Goal: Task Accomplishment & Management: Complete application form

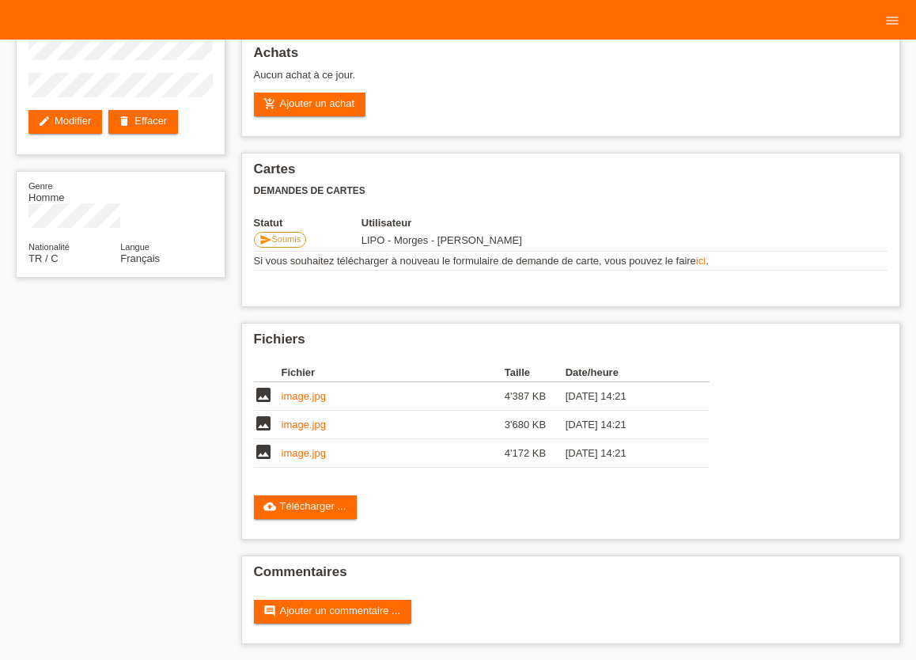
scroll to position [123, 0]
click at [893, 22] on icon "menu" at bounding box center [892, 21] width 16 height 16
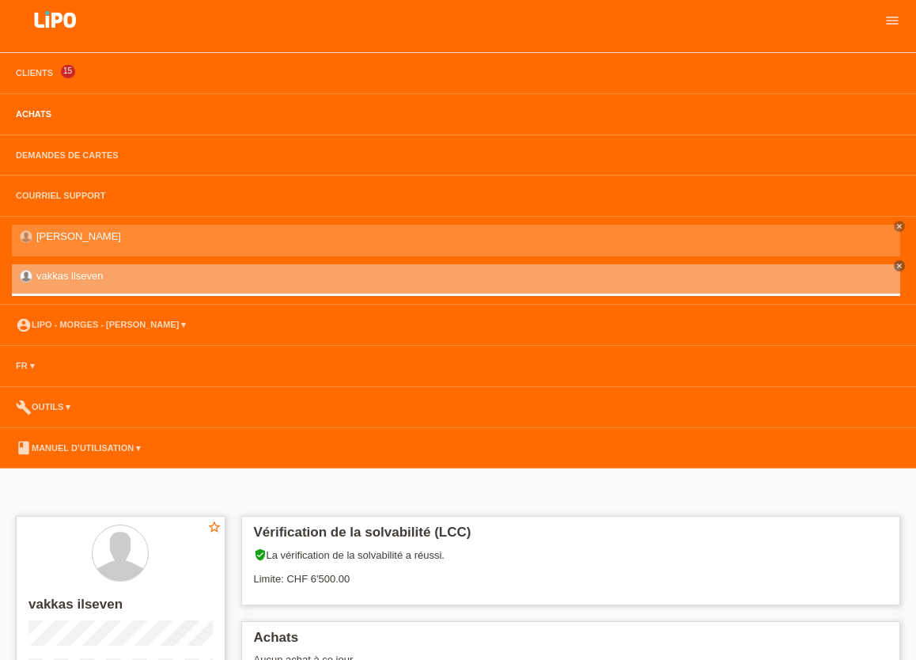
click at [26, 115] on link "Achats" at bounding box center [33, 113] width 51 height 9
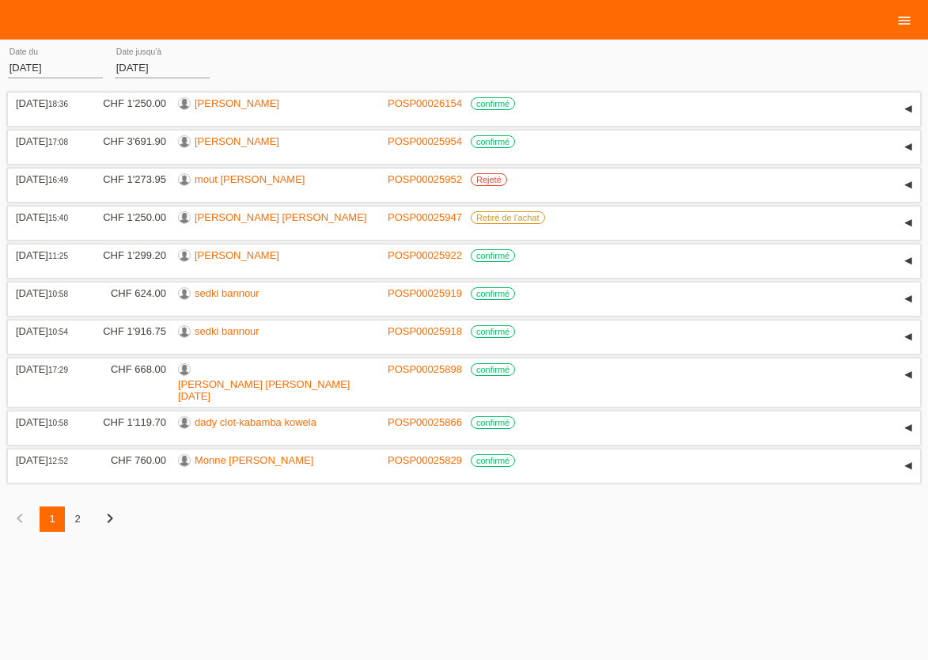
click at [899, 21] on icon "menu" at bounding box center [904, 21] width 16 height 16
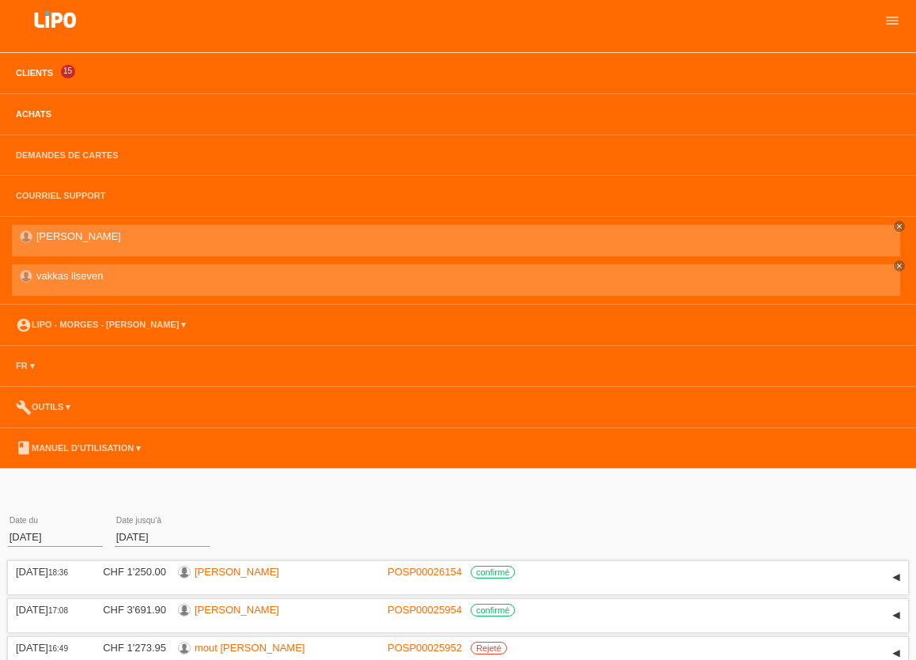
click at [30, 75] on link "Clients" at bounding box center [34, 72] width 53 height 9
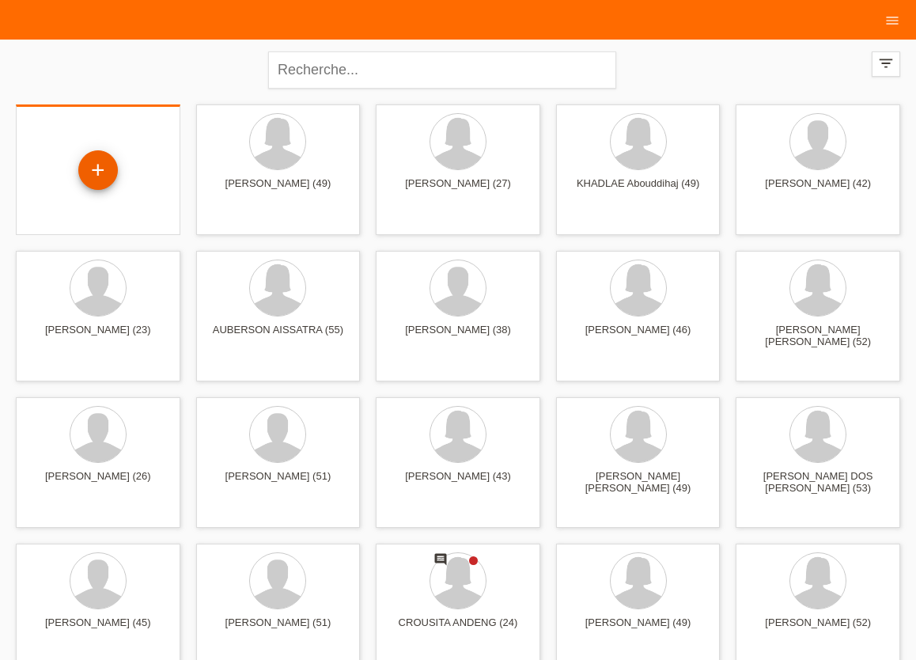
click at [96, 170] on div "+" at bounding box center [98, 170] width 40 height 40
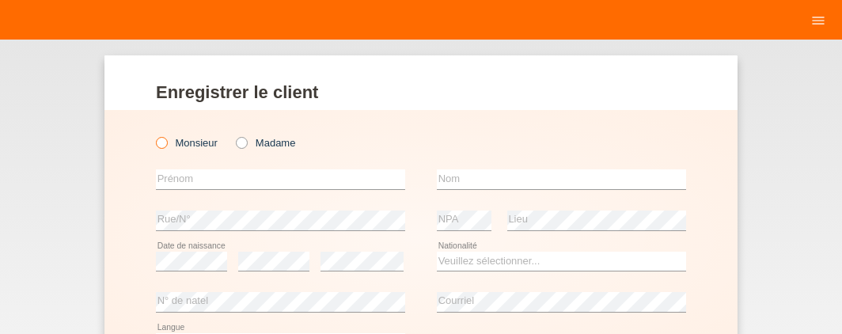
click at [153, 134] on icon at bounding box center [153, 134] width 0 height 0
click at [156, 145] on input "Monsieur" at bounding box center [161, 142] width 10 height 10
radio input "true"
click at [162, 179] on input "text" at bounding box center [280, 179] width 249 height 20
type input "NAIM"
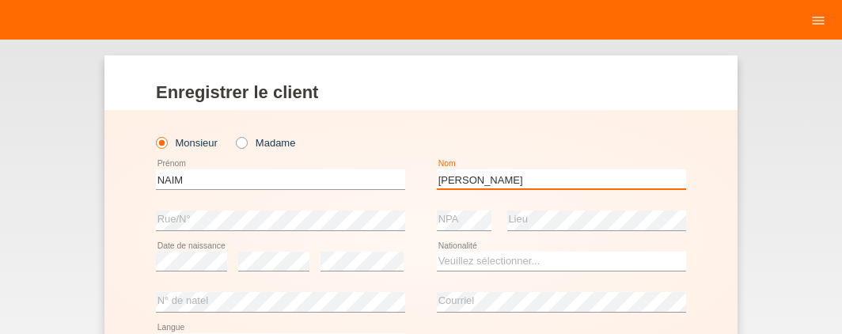
type input "BEN KHELIFA"
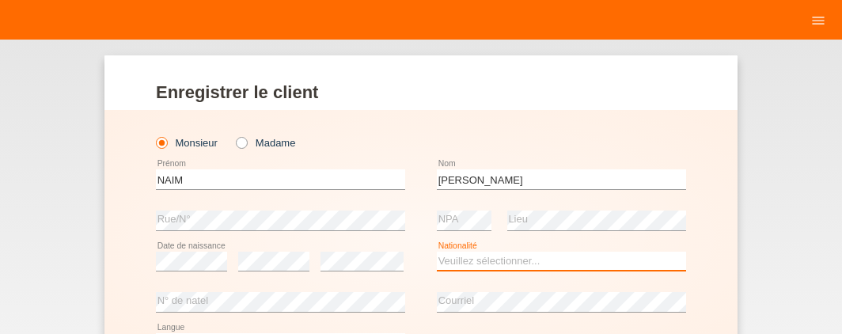
click at [437, 252] on select "Veuillez sélectionner... Suisse Allemagne Autriche Liechtenstein ------------ A…" at bounding box center [561, 261] width 249 height 19
select select "CH"
click at [0, 0] on option "Suisse" at bounding box center [0, 0] width 0 height 0
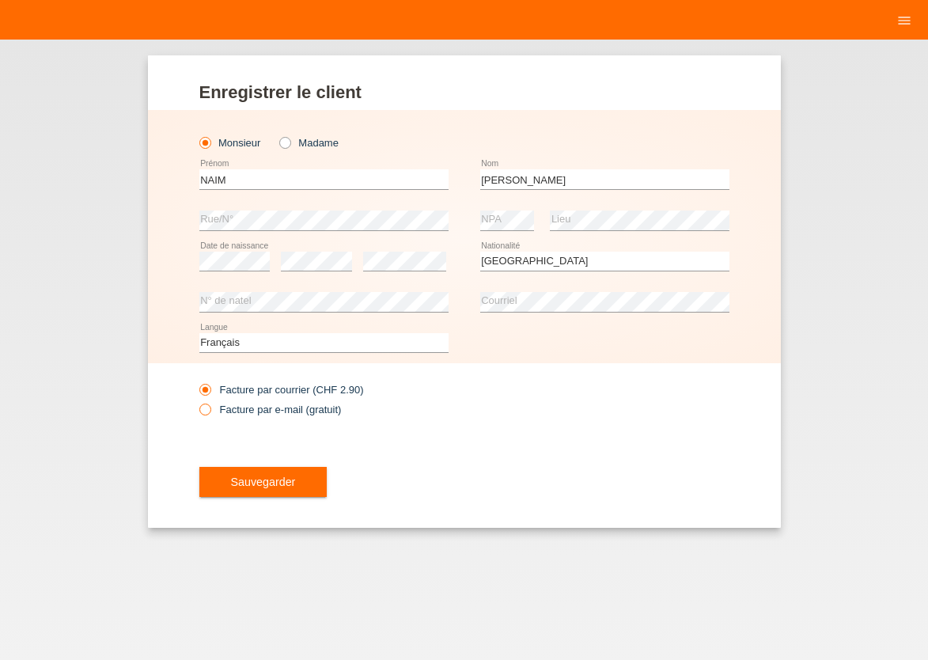
click at [196, 401] on icon at bounding box center [196, 401] width 0 height 0
click at [205, 408] on input "Facture par e-mail (gratuit)" at bounding box center [204, 413] width 10 height 20
radio input "true"
click at [224, 478] on button "Sauvegarder" at bounding box center [263, 482] width 128 height 30
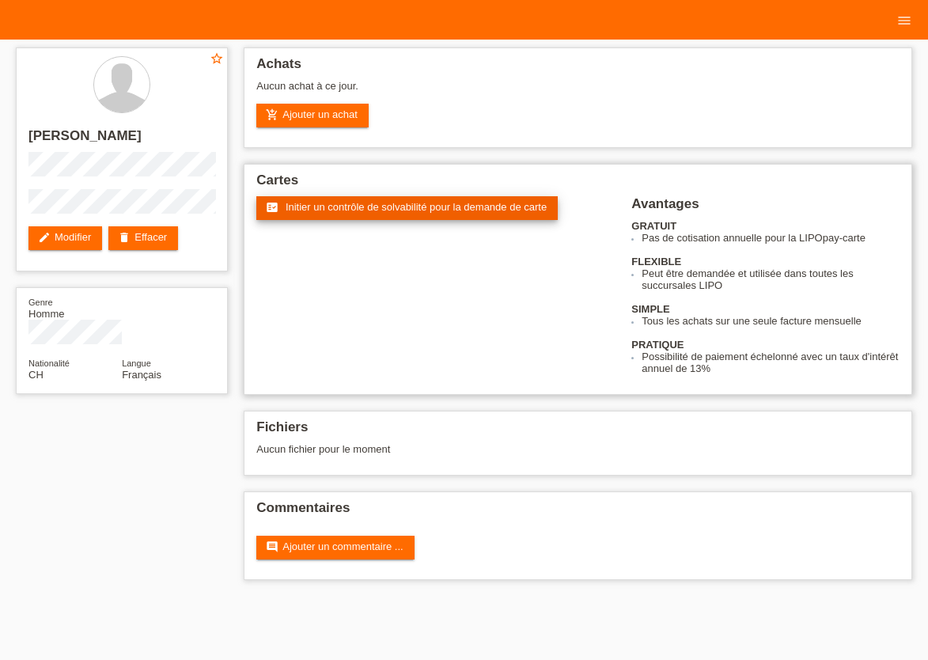
click at [319, 202] on link "fact_check Initier un contrôle de solvabilité pour la demande de carte" at bounding box center [406, 208] width 301 height 24
